Goal: Find contact information: Find contact information

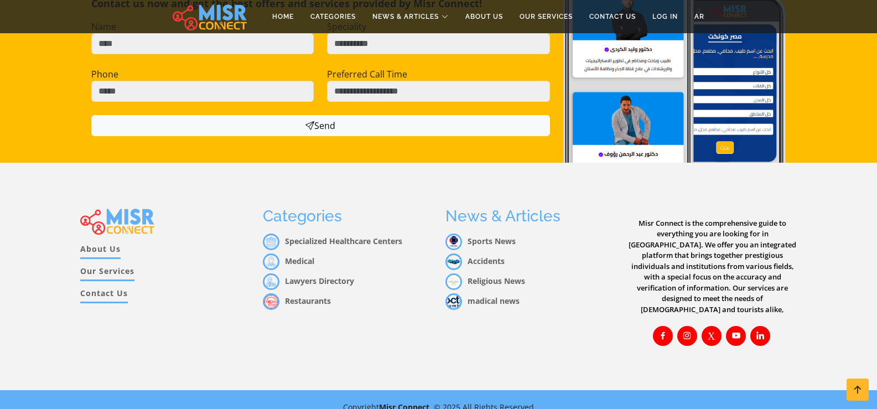
scroll to position [1015, 0]
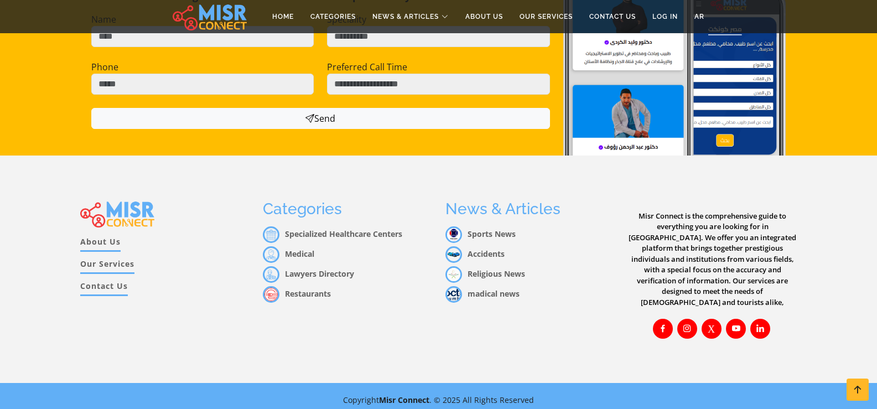
click at [114, 285] on link "Contact Us" at bounding box center [104, 288] width 48 height 16
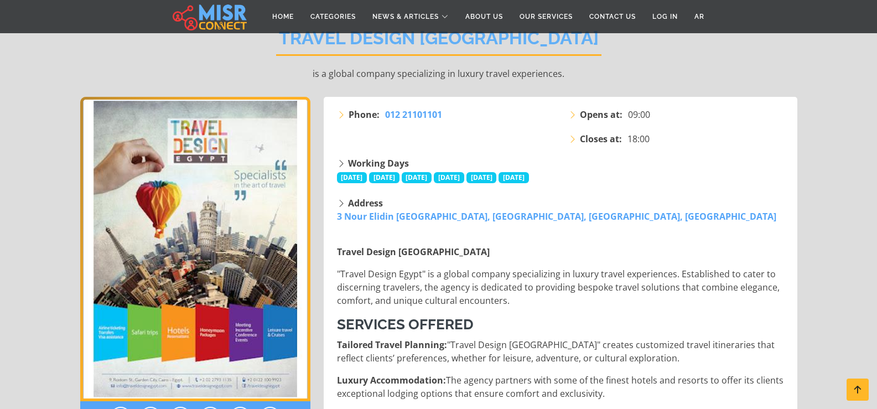
scroll to position [166, 0]
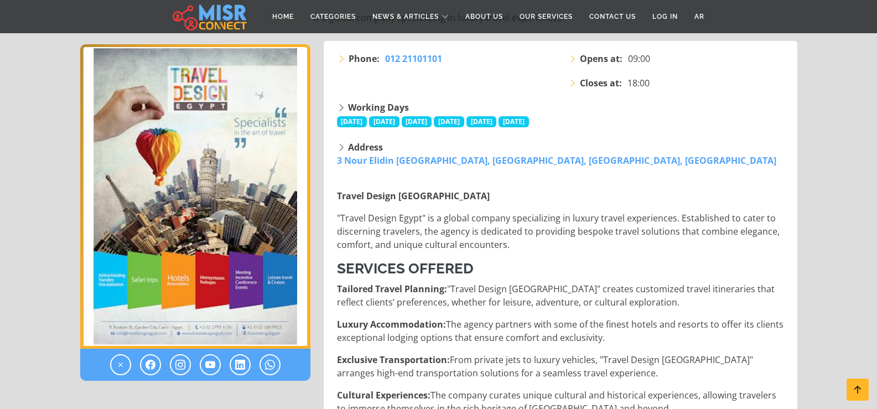
click at [166, 209] on img "1 / 1" at bounding box center [195, 196] width 230 height 304
click at [178, 357] on link at bounding box center [180, 364] width 21 height 21
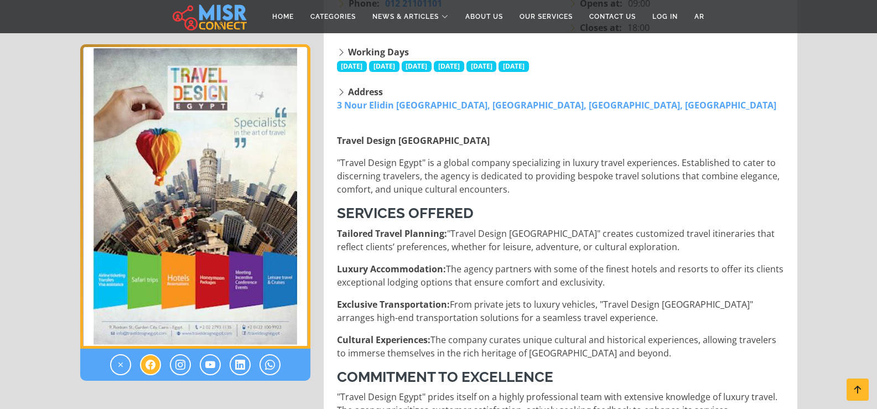
click at [148, 359] on icon at bounding box center [150, 364] width 10 height 13
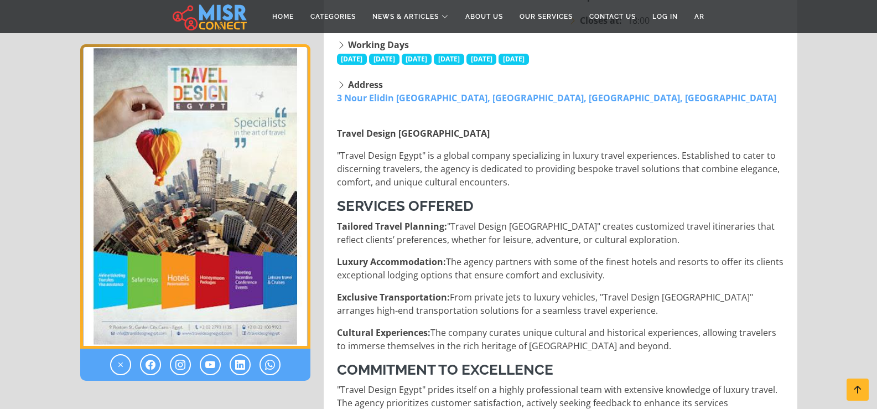
scroll to position [55, 0]
